Goal: Information Seeking & Learning: Learn about a topic

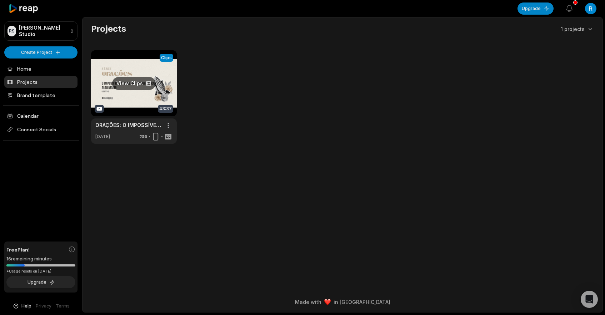
click at [100, 108] on link at bounding box center [134, 97] width 86 height 94
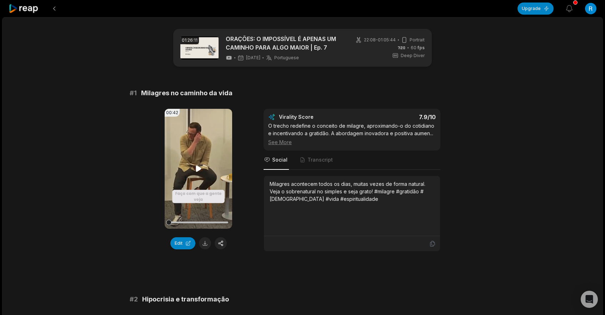
click at [184, 154] on video "Your browser does not support mp4 format." at bounding box center [199, 169] width 68 height 120
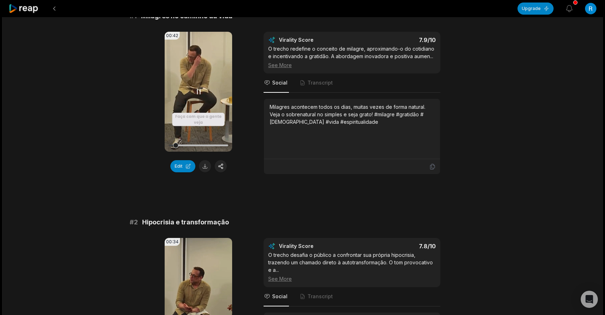
scroll to position [219, 0]
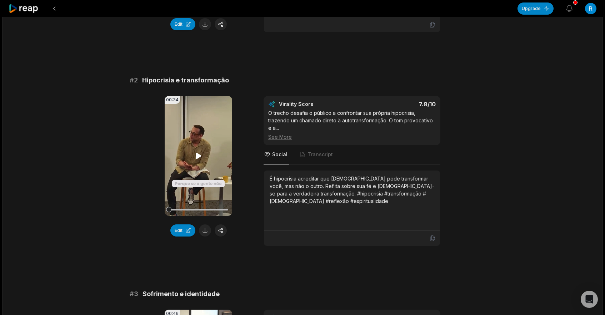
click at [197, 153] on icon at bounding box center [198, 156] width 9 height 9
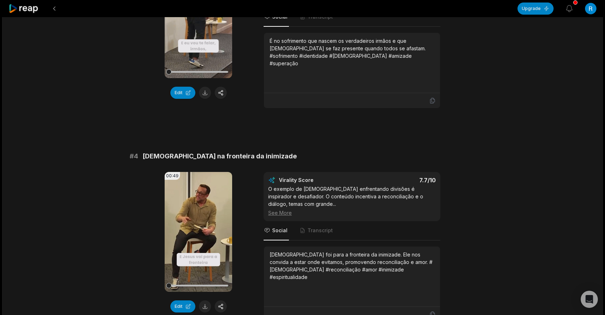
scroll to position [620, 0]
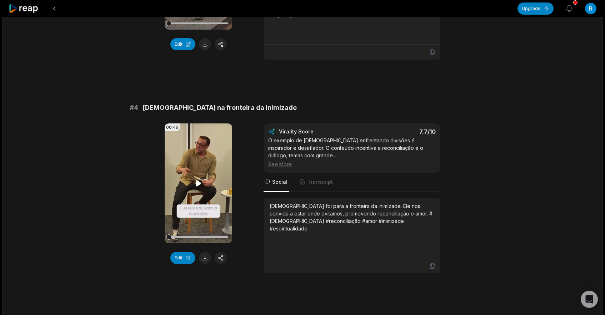
click at [199, 186] on icon at bounding box center [198, 183] width 9 height 9
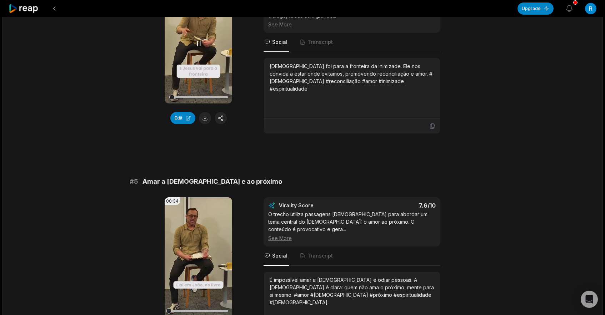
scroll to position [764, 0]
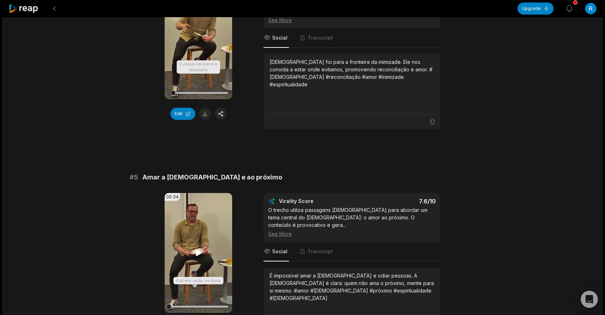
click at [195, 238] on video "Your browser does not support mp4 format." at bounding box center [199, 253] width 68 height 120
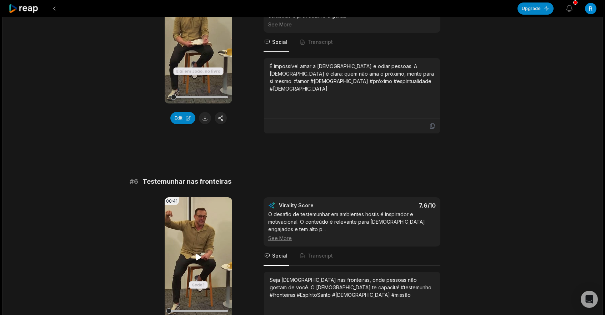
scroll to position [982, 0]
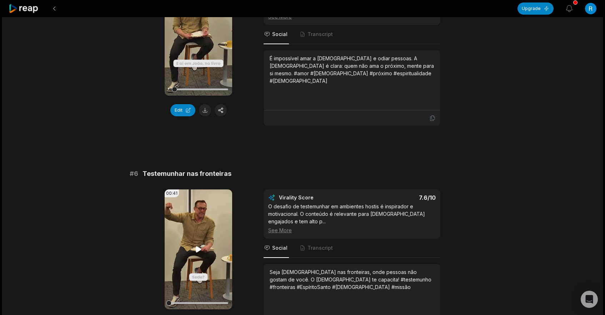
click at [196, 248] on video "Your browser does not support mp4 format." at bounding box center [199, 250] width 68 height 120
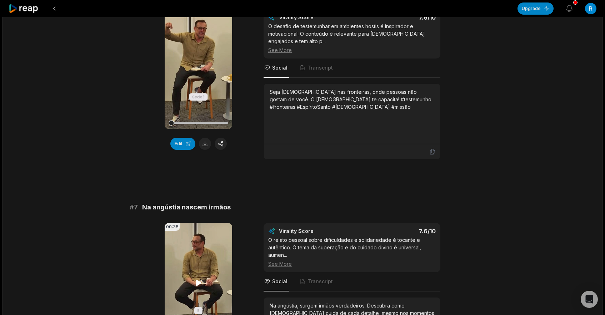
click at [196, 258] on video "Your browser does not support mp4 format." at bounding box center [199, 283] width 68 height 120
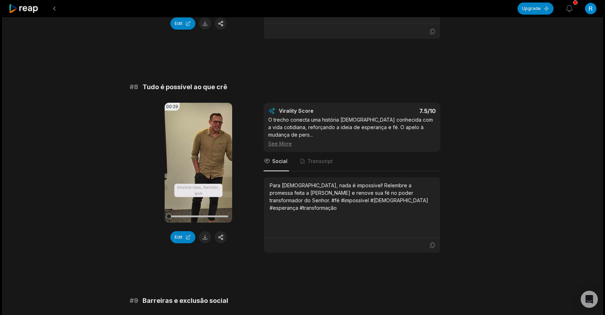
scroll to position [1576, 0]
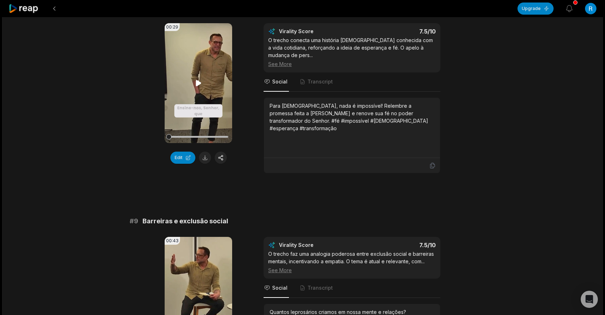
click at [197, 60] on video "Your browser does not support mp4 format." at bounding box center [199, 83] width 68 height 120
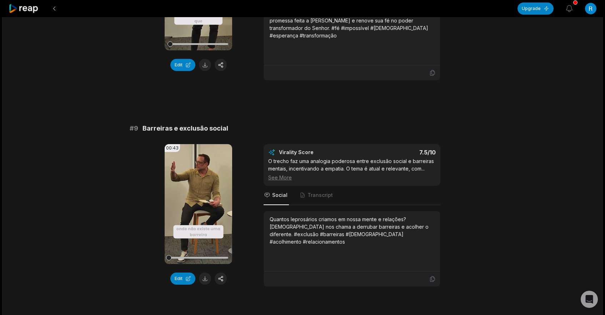
scroll to position [1669, 0]
click at [196, 201] on icon at bounding box center [198, 204] width 5 height 6
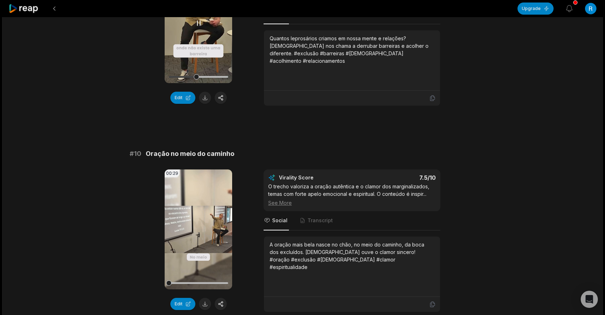
scroll to position [1896, 0]
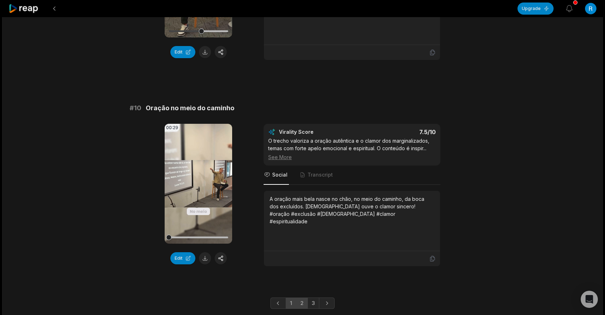
click at [303, 298] on link "2" at bounding box center [302, 303] width 12 height 11
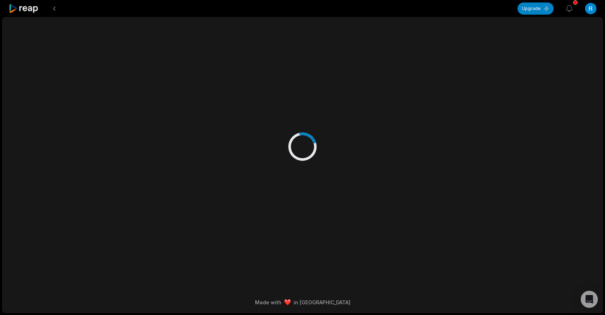
scroll to position [0, 0]
